Goal: Task Accomplishment & Management: Manage account settings

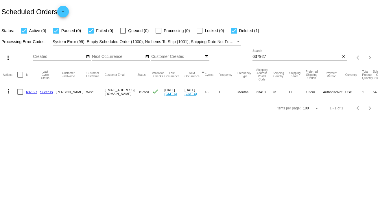
drag, startPoint x: 268, startPoint y: 54, endPoint x: 247, endPoint y: 59, distance: 22.0
click at [247, 59] on div "more_vert Sep Jan Feb Mar [DATE]" at bounding box center [189, 55] width 378 height 21
drag, startPoint x: 265, startPoint y: 57, endPoint x: 244, endPoint y: 59, distance: 21.8
click at [244, 59] on div "more_vert Sep Jan Feb Mar [DATE]" at bounding box center [189, 55] width 378 height 21
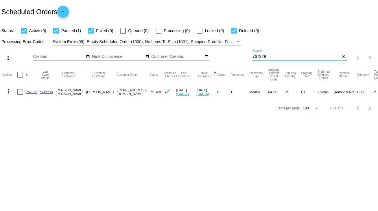
type input "767329"
click at [19, 90] on div at bounding box center [20, 92] width 6 height 6
click at [20, 95] on input "checkbox" at bounding box center [20, 95] width 0 height 0
checkbox input "true"
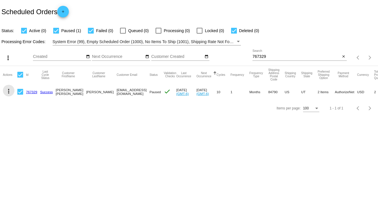
click at [8, 91] on mat-icon "more_vert" at bounding box center [8, 91] width 7 height 7
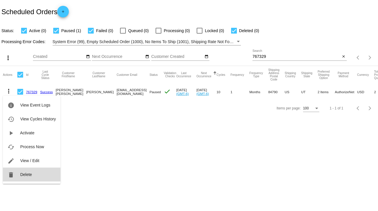
click at [36, 173] on button "delete Delete" at bounding box center [32, 175] width 58 height 14
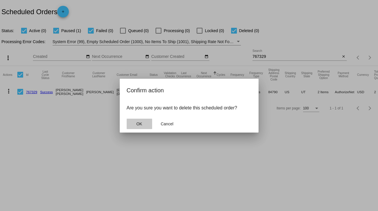
click at [144, 124] on button "OK" at bounding box center [139, 124] width 25 height 10
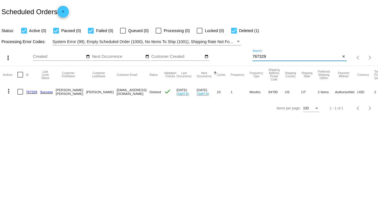
drag, startPoint x: 278, startPoint y: 54, endPoint x: 241, endPoint y: 58, distance: 37.2
click at [241, 58] on div "more_vert Sep Jan Feb Mar [DATE]" at bounding box center [189, 55] width 378 height 21
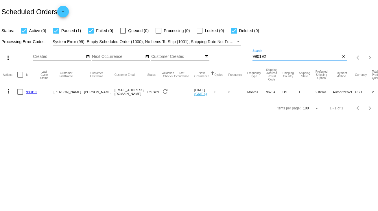
type input "990192"
click at [22, 91] on div at bounding box center [20, 92] width 6 height 6
click at [20, 95] on input "checkbox" at bounding box center [20, 95] width 0 height 0
checkbox input "true"
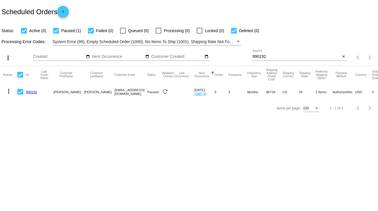
click at [10, 91] on mat-icon "more_vert" at bounding box center [8, 91] width 7 height 7
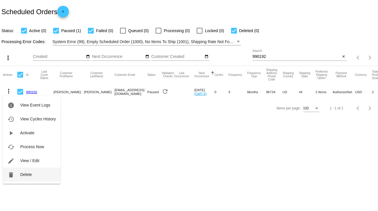
click at [27, 175] on span "Delete" at bounding box center [26, 174] width 12 height 5
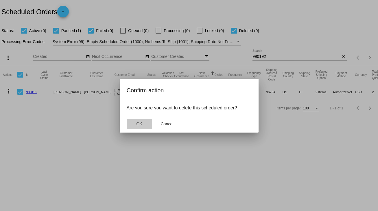
click at [142, 126] on button "OK" at bounding box center [139, 124] width 25 height 10
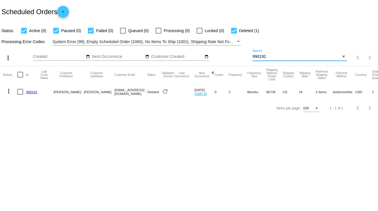
drag, startPoint x: 255, startPoint y: 58, endPoint x: 236, endPoint y: 60, distance: 19.0
click at [236, 60] on div "more_vert Sep Jan Feb Mar [DATE]" at bounding box center [189, 55] width 378 height 21
type input "591118"
click at [31, 91] on link "591118" at bounding box center [31, 92] width 11 height 4
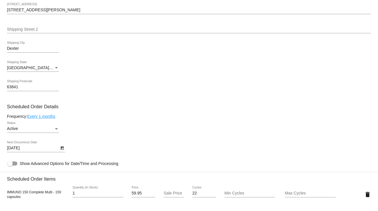
scroll to position [255, 0]
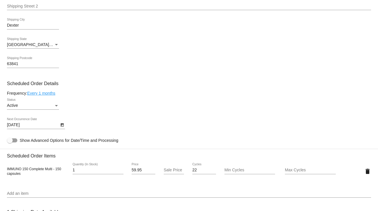
click at [60, 125] on icon "Open calendar" at bounding box center [61, 124] width 3 height 3
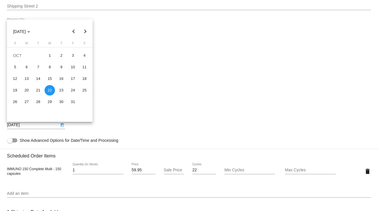
click at [87, 31] on button "Next month" at bounding box center [86, 32] width 12 height 12
click at [87, 78] on div "15" at bounding box center [84, 79] width 10 height 10
type input "11/15/2025"
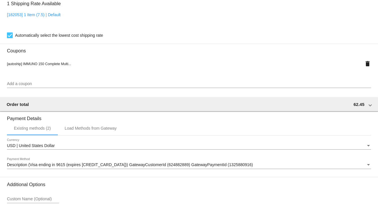
scroll to position [513, 0]
